Goal: Information Seeking & Learning: Learn about a topic

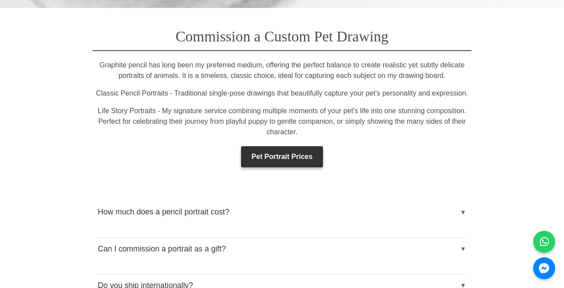
scroll to position [1266, 0]
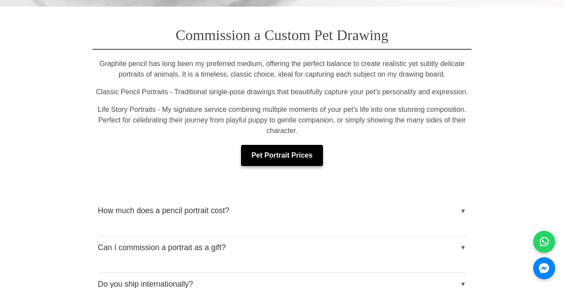
click at [311, 148] on link "Pet Portrait Prices" at bounding box center [282, 155] width 82 height 21
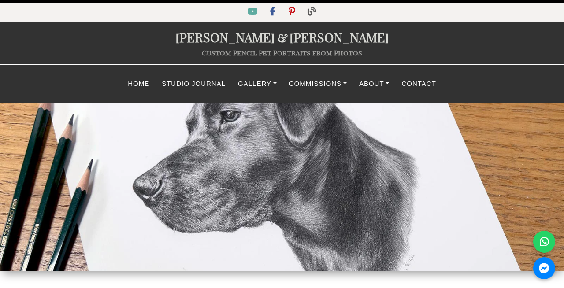
select select "GBP"
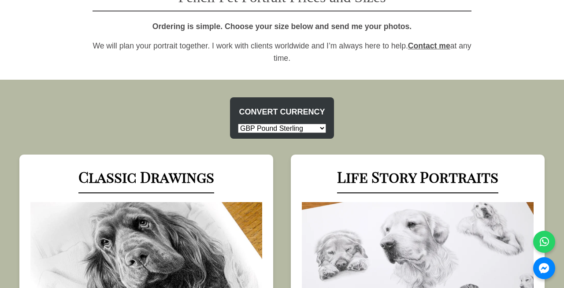
scroll to position [308, 0]
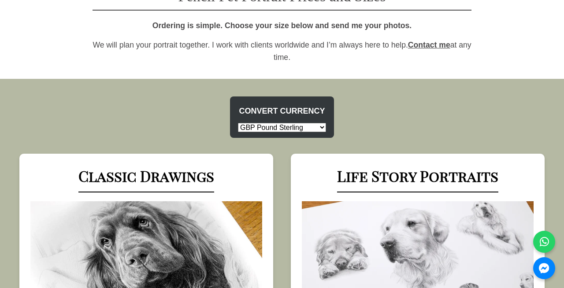
click at [305, 129] on select "USD US Dollar EUR Euro GBP Pound Sterling AUD Australian Dollar CAD Canadian Do…" at bounding box center [282, 127] width 88 height 9
select select "CAD"
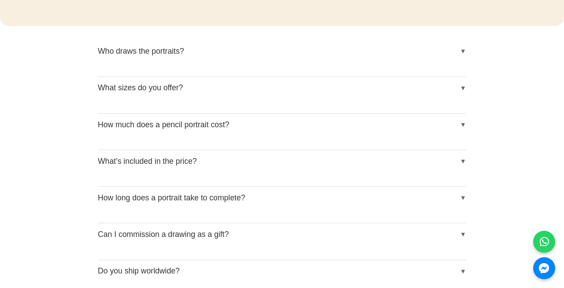
scroll to position [1032, 0]
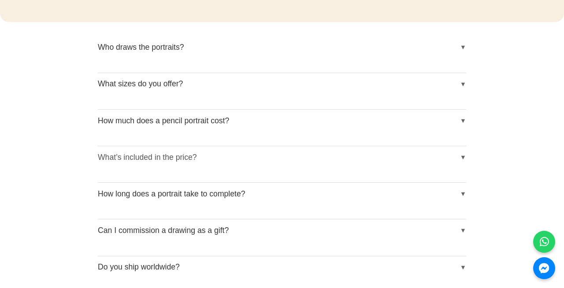
click at [267, 162] on button "What’s included in the price?" at bounding box center [282, 157] width 368 height 22
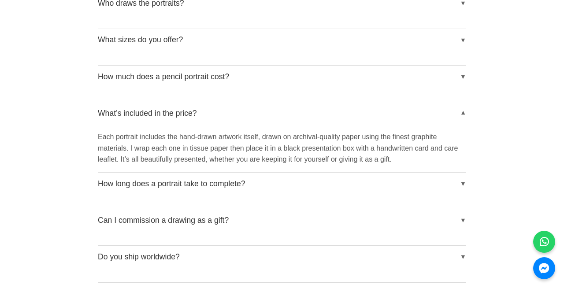
scroll to position [1078, 0]
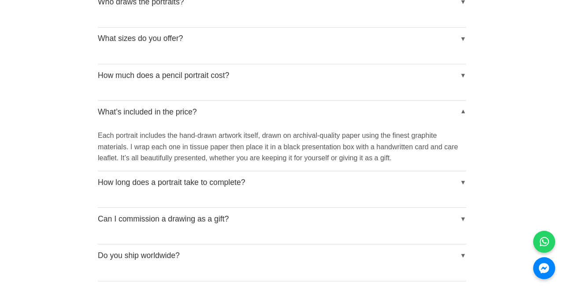
click at [330, 196] on div "Most pencil portraits are completed within 1 to 3 months, depending on my waiti…" at bounding box center [282, 200] width 368 height 14
click at [290, 179] on button "How long does a portrait take to complete?" at bounding box center [282, 182] width 368 height 22
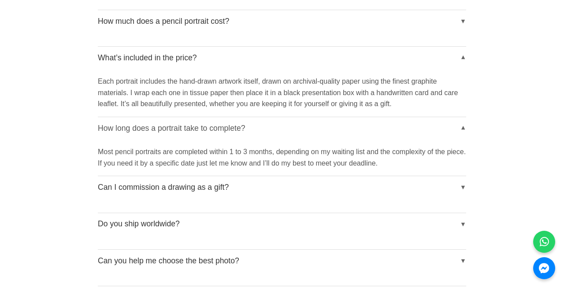
scroll to position [1145, 0]
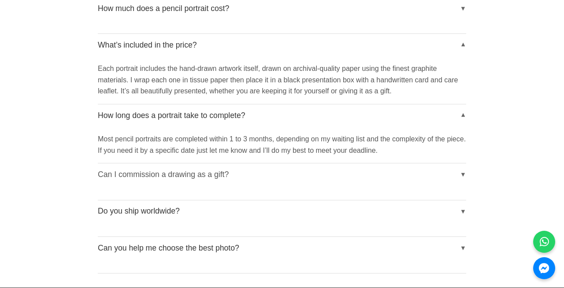
click at [290, 179] on button "Can I commission a drawing as a gift?" at bounding box center [282, 174] width 368 height 22
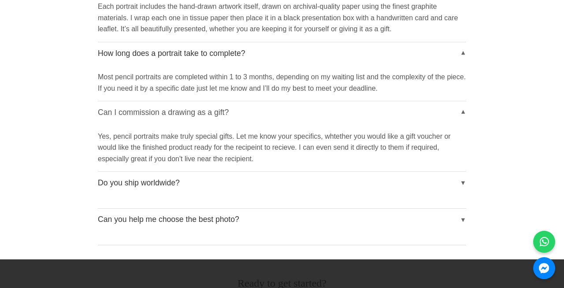
scroll to position [1215, 0]
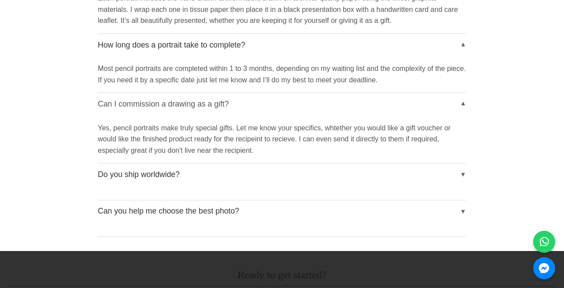
click at [290, 179] on button "Do you ship worldwide?" at bounding box center [282, 174] width 368 height 22
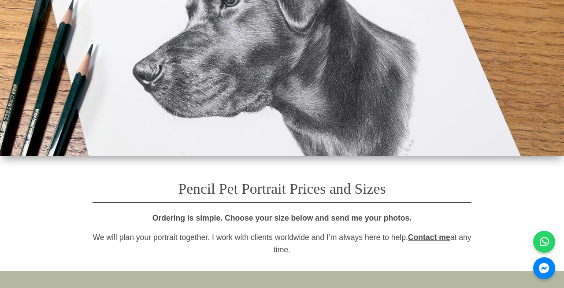
scroll to position [0, 0]
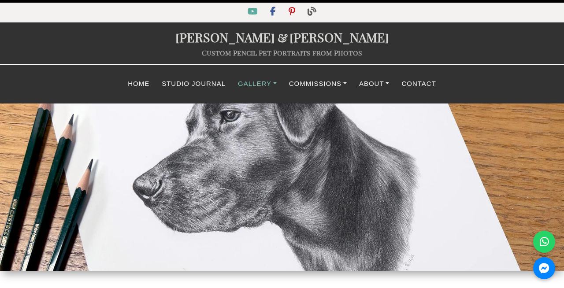
click at [264, 81] on link "Gallery" at bounding box center [257, 83] width 51 height 17
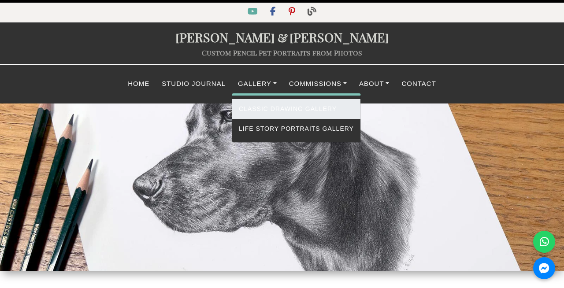
click at [269, 108] on link "Classic Drawing Gallery" at bounding box center [296, 109] width 128 height 20
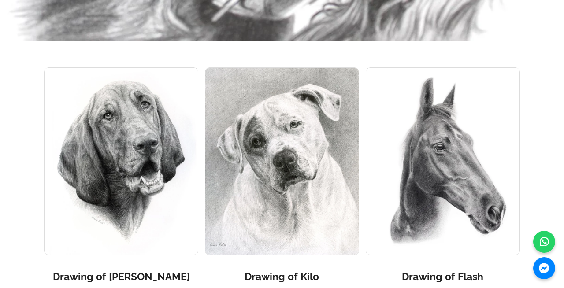
scroll to position [3566, 0]
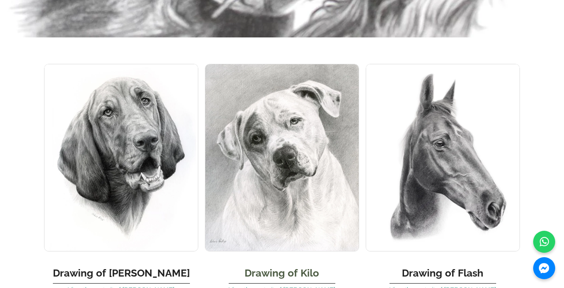
click at [293, 120] on img at bounding box center [282, 158] width 154 height 188
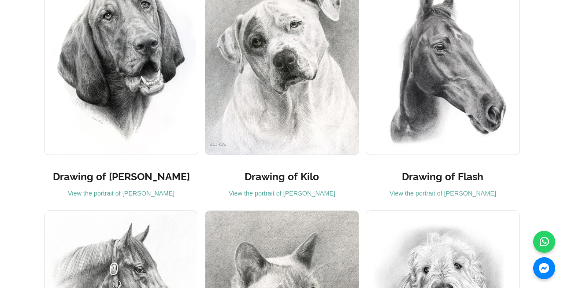
scroll to position [3660, 0]
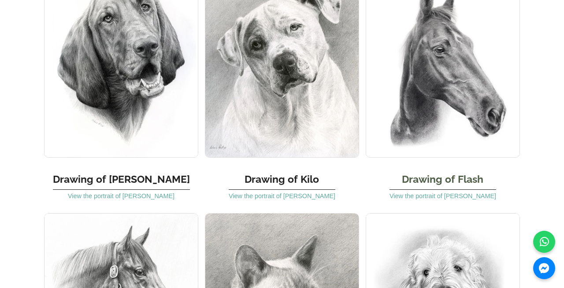
click at [430, 92] on img at bounding box center [443, 64] width 154 height 188
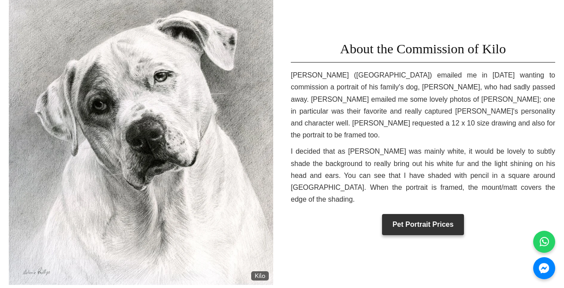
scroll to position [258, 0]
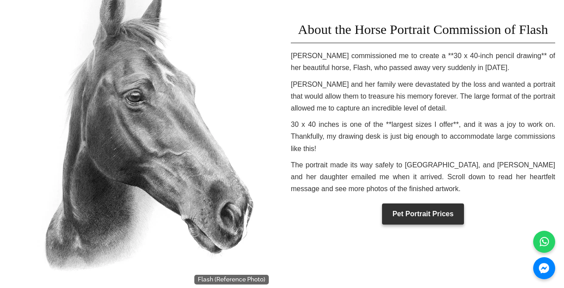
scroll to position [299, 0]
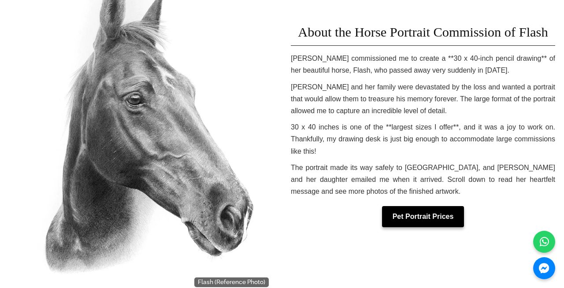
click at [416, 214] on link "Pet Portrait Prices" at bounding box center [423, 216] width 82 height 21
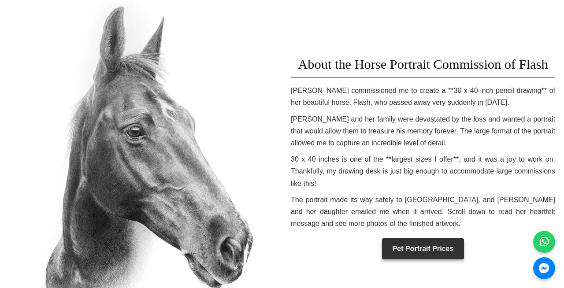
scroll to position [0, 0]
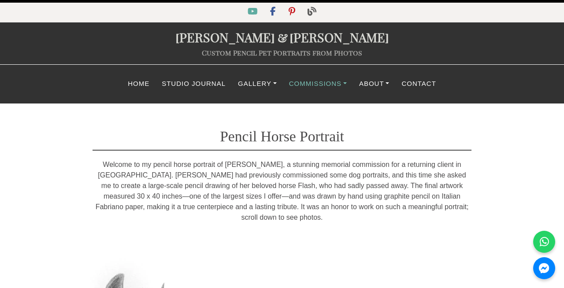
click at [330, 82] on link "Commissions" at bounding box center [318, 83] width 70 height 17
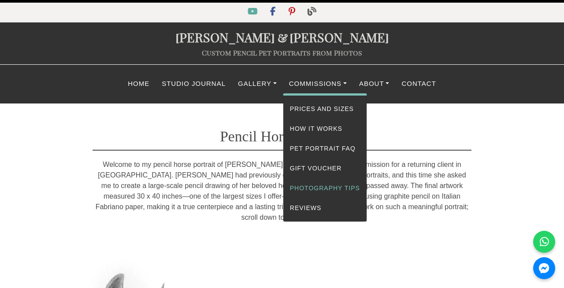
scroll to position [0, 0]
click at [314, 186] on link "Photography Tips" at bounding box center [324, 188] width 83 height 20
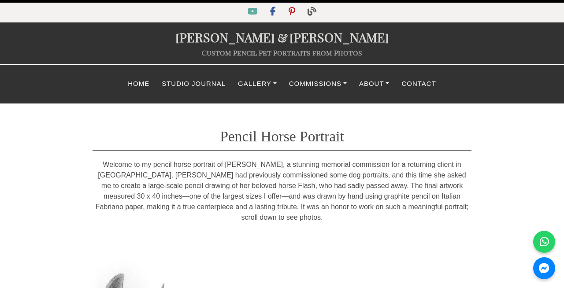
scroll to position [0, 0]
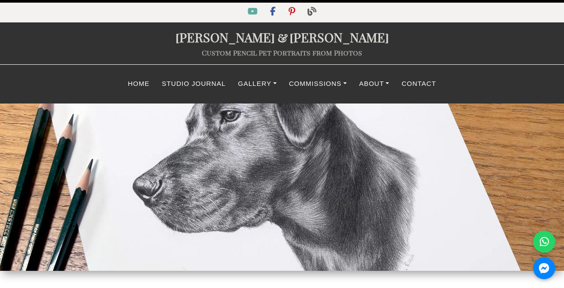
select select "CAD"
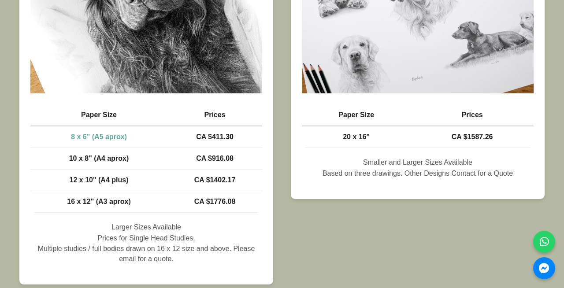
scroll to position [610, 0]
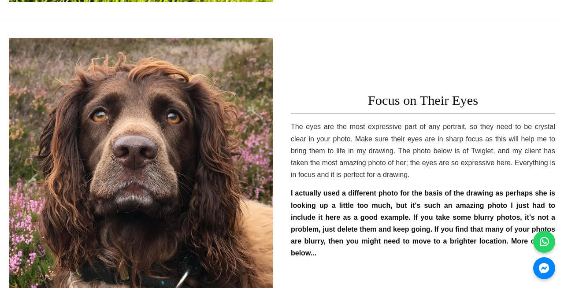
scroll to position [485, 0]
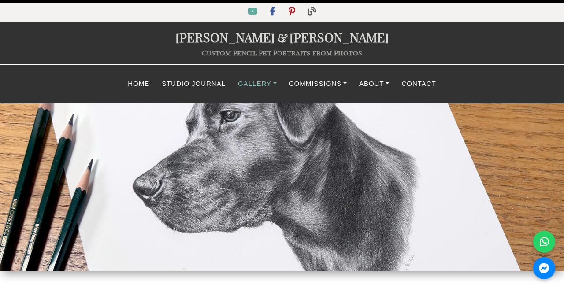
select select "CAD"
click at [130, 84] on link "Home" at bounding box center [139, 83] width 34 height 17
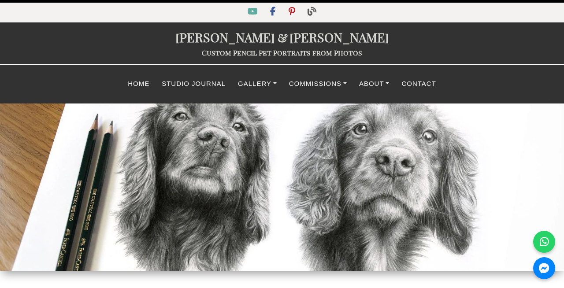
click at [255, 54] on link "Custom Pencil Pet Portraits from Photos" at bounding box center [282, 52] width 160 height 9
drag, startPoint x: 197, startPoint y: 55, endPoint x: 348, endPoint y: 51, distance: 151.2
click at [348, 51] on p "Custom Pencil Pet Portraits from Photos" at bounding box center [282, 52] width 564 height 9
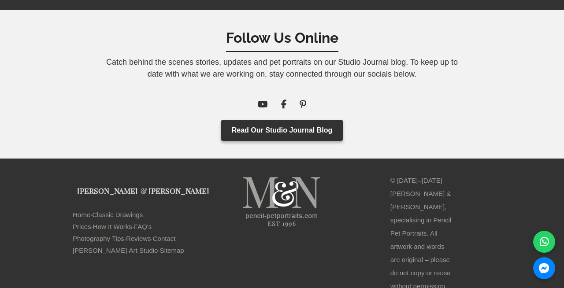
scroll to position [4190, 0]
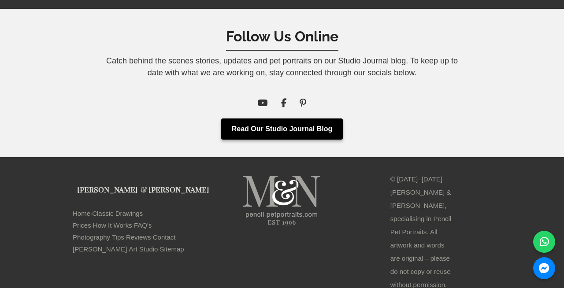
click at [308, 119] on link "Read Our Studio Journal Blog" at bounding box center [282, 129] width 122 height 21
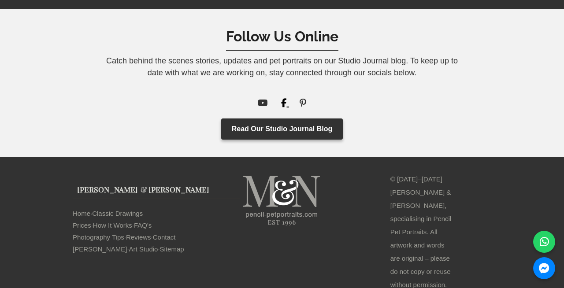
click at [282, 99] on icon "Facebook" at bounding box center [284, 103] width 6 height 9
click at [263, 99] on icon "YouTube" at bounding box center [263, 103] width 10 height 9
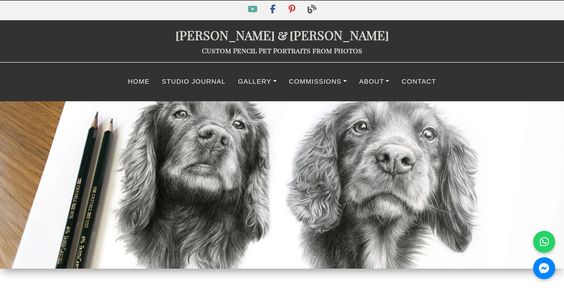
scroll to position [0, 0]
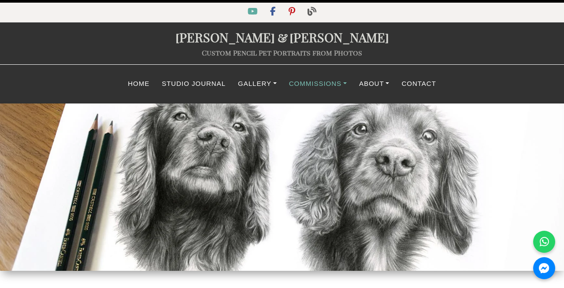
click at [308, 85] on link "Commissions" at bounding box center [318, 83] width 70 height 17
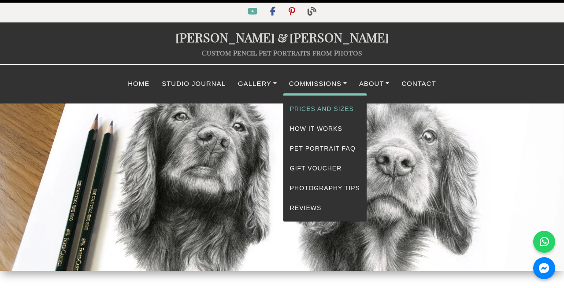
click at [310, 108] on link "Prices and Sizes" at bounding box center [324, 109] width 83 height 20
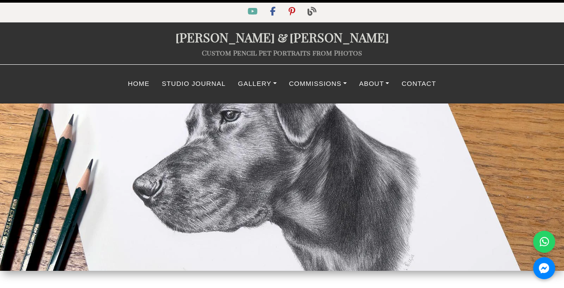
select select "CAD"
click at [423, 86] on link "Contact" at bounding box center [418, 83] width 47 height 17
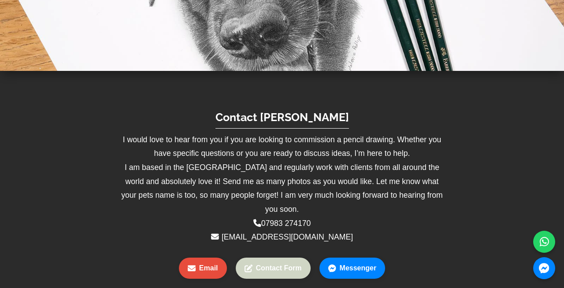
scroll to position [201, 0]
